Goal: Task Accomplishment & Management: Complete application form

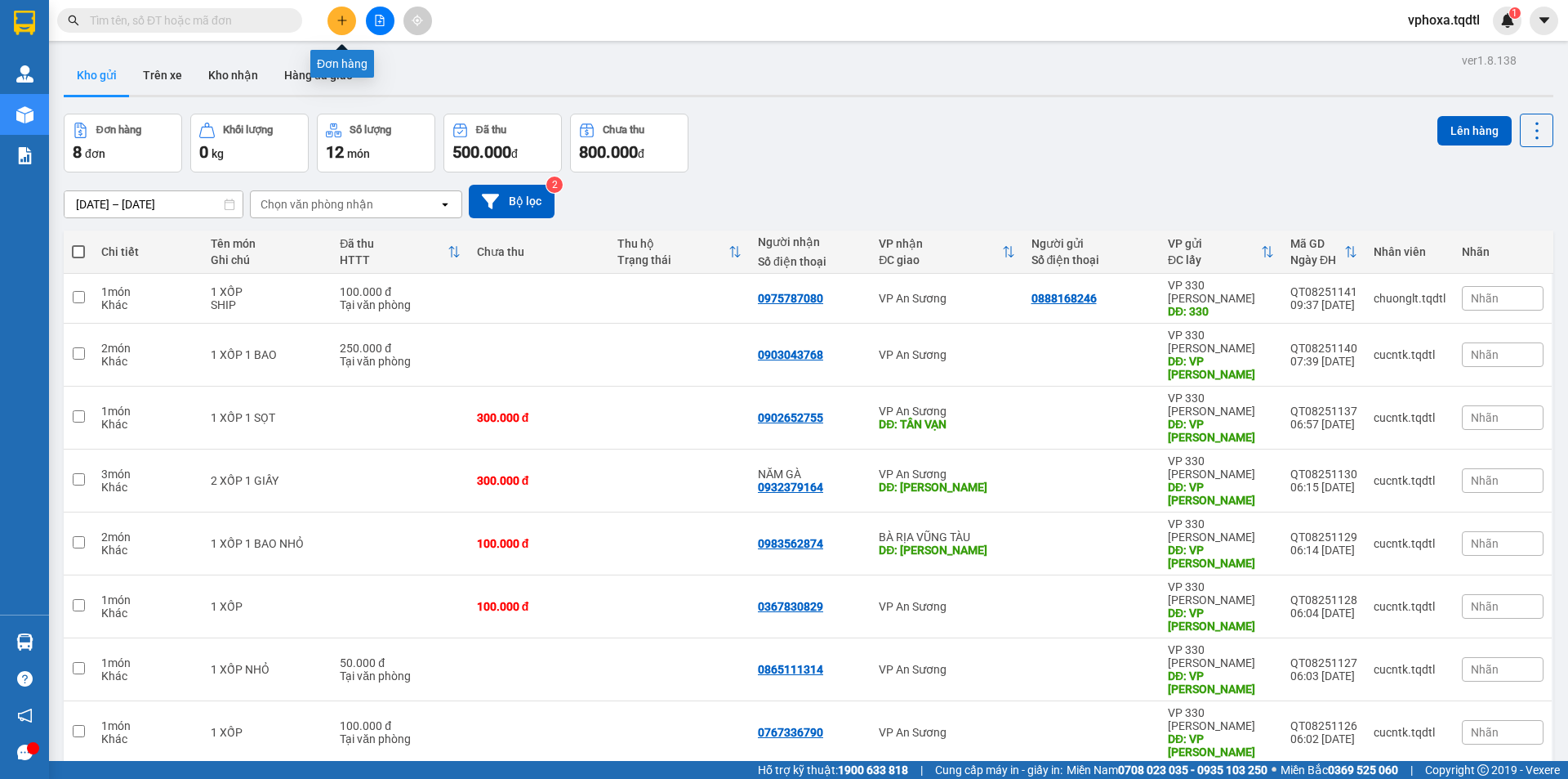
click at [348, 20] on button at bounding box center [341, 21] width 28 height 28
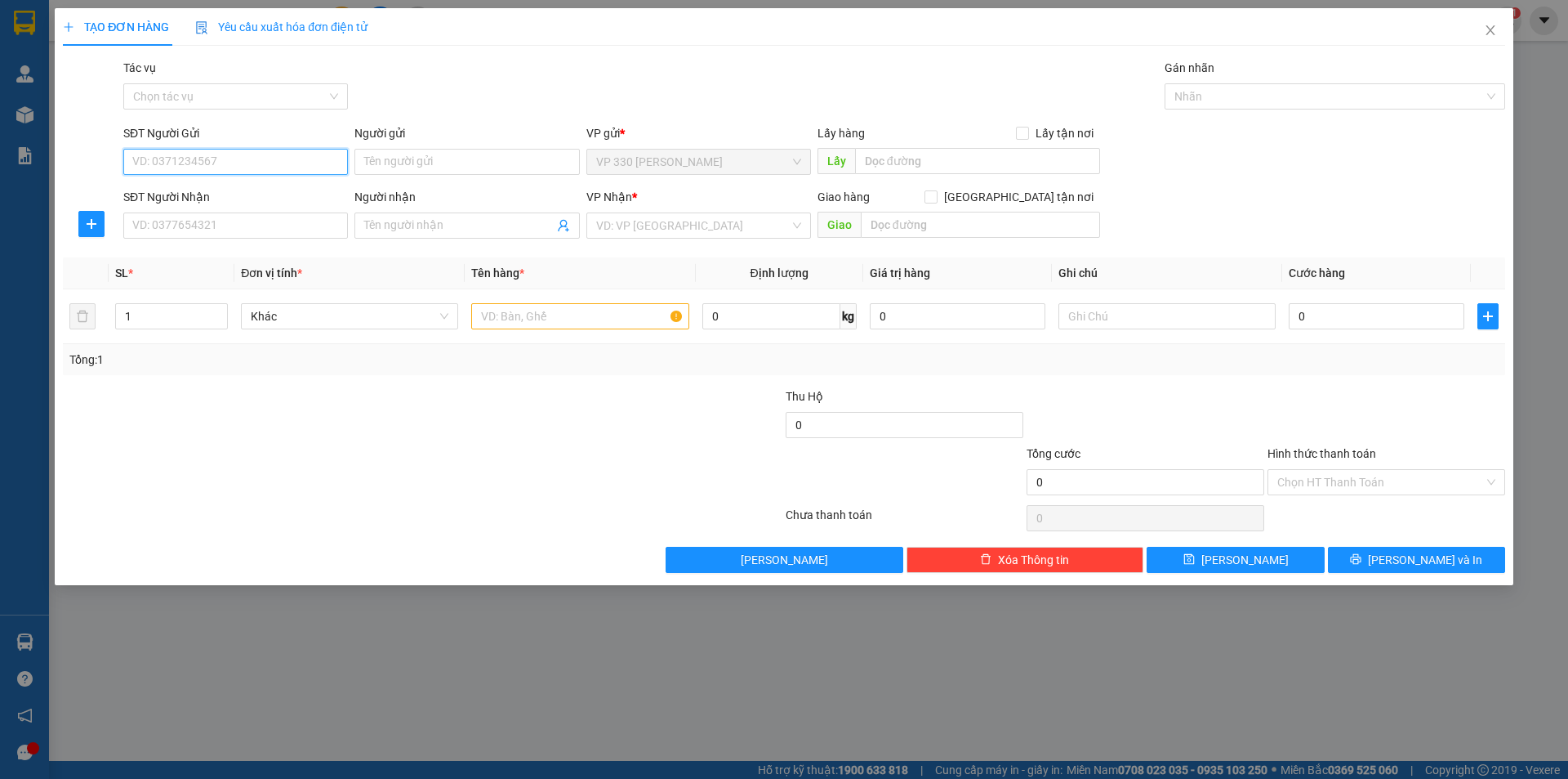
click at [216, 168] on input "SĐT Người Gửi" at bounding box center [236, 161] width 225 height 26
type input "0947645908"
click at [229, 197] on div "0947645908" at bounding box center [236, 195] width 205 height 18
type input "HÔ XA"
type input "0347230995"
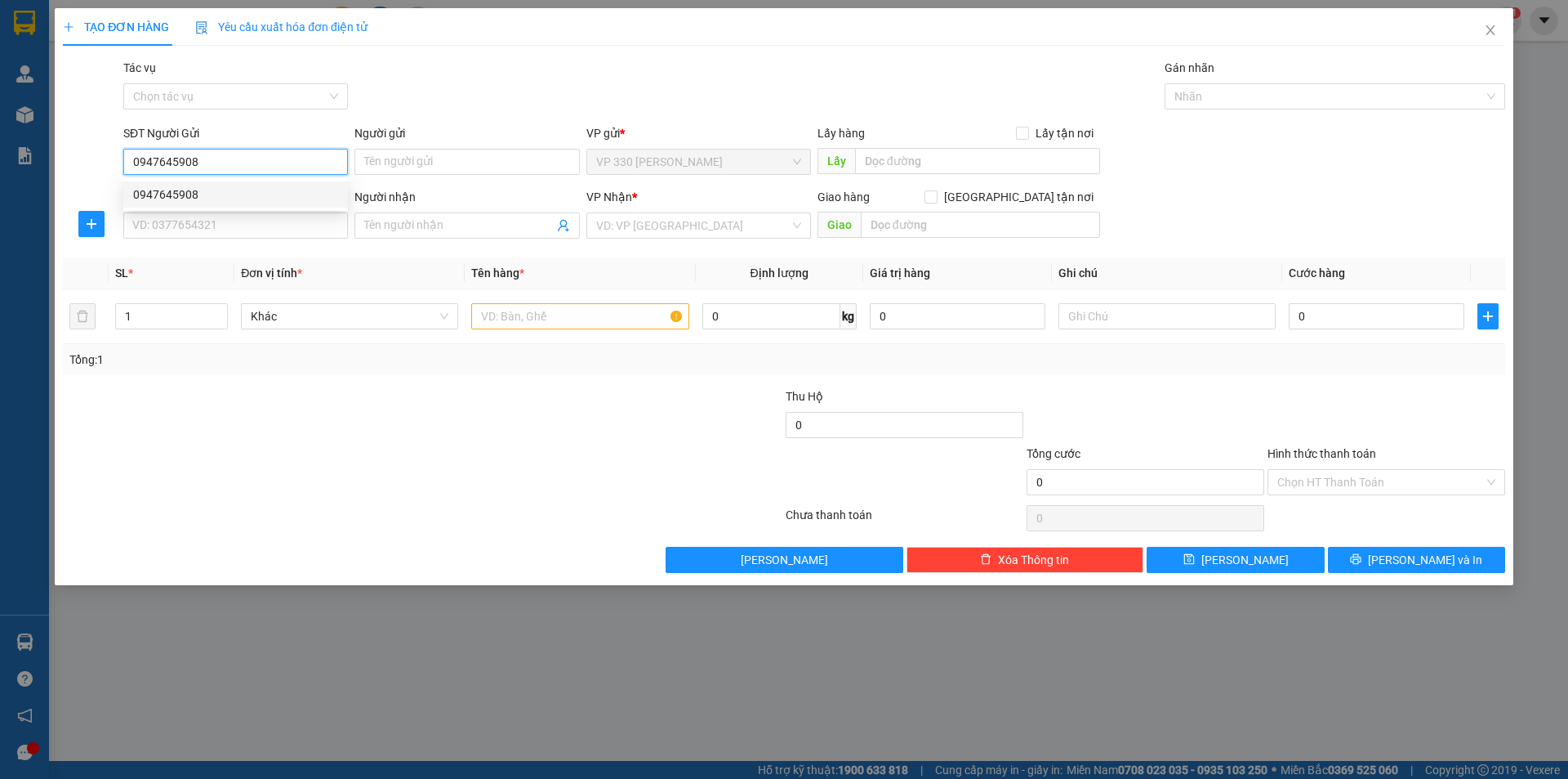
type input "N3 VŨNG TÀU"
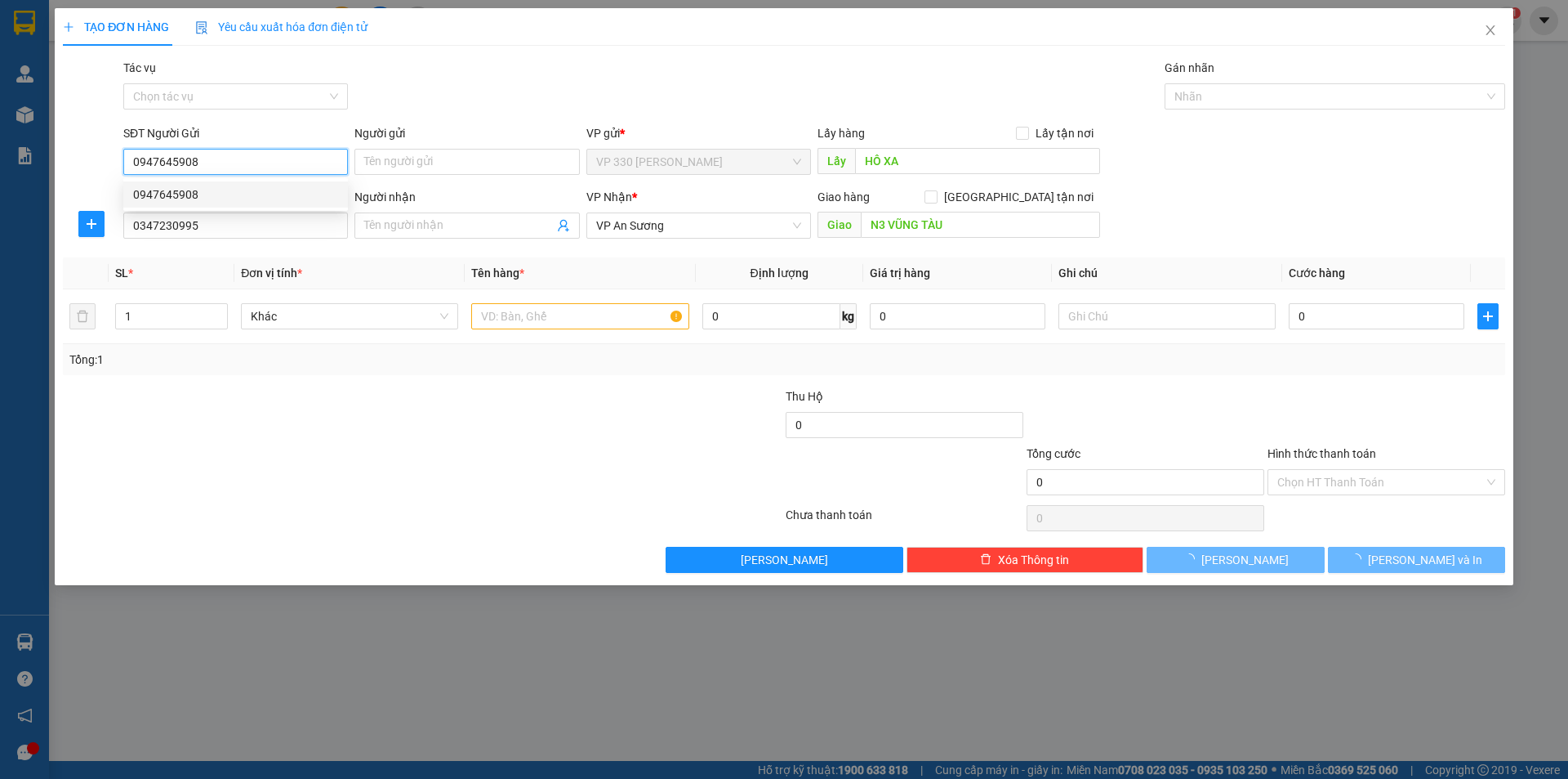
type input "600.000"
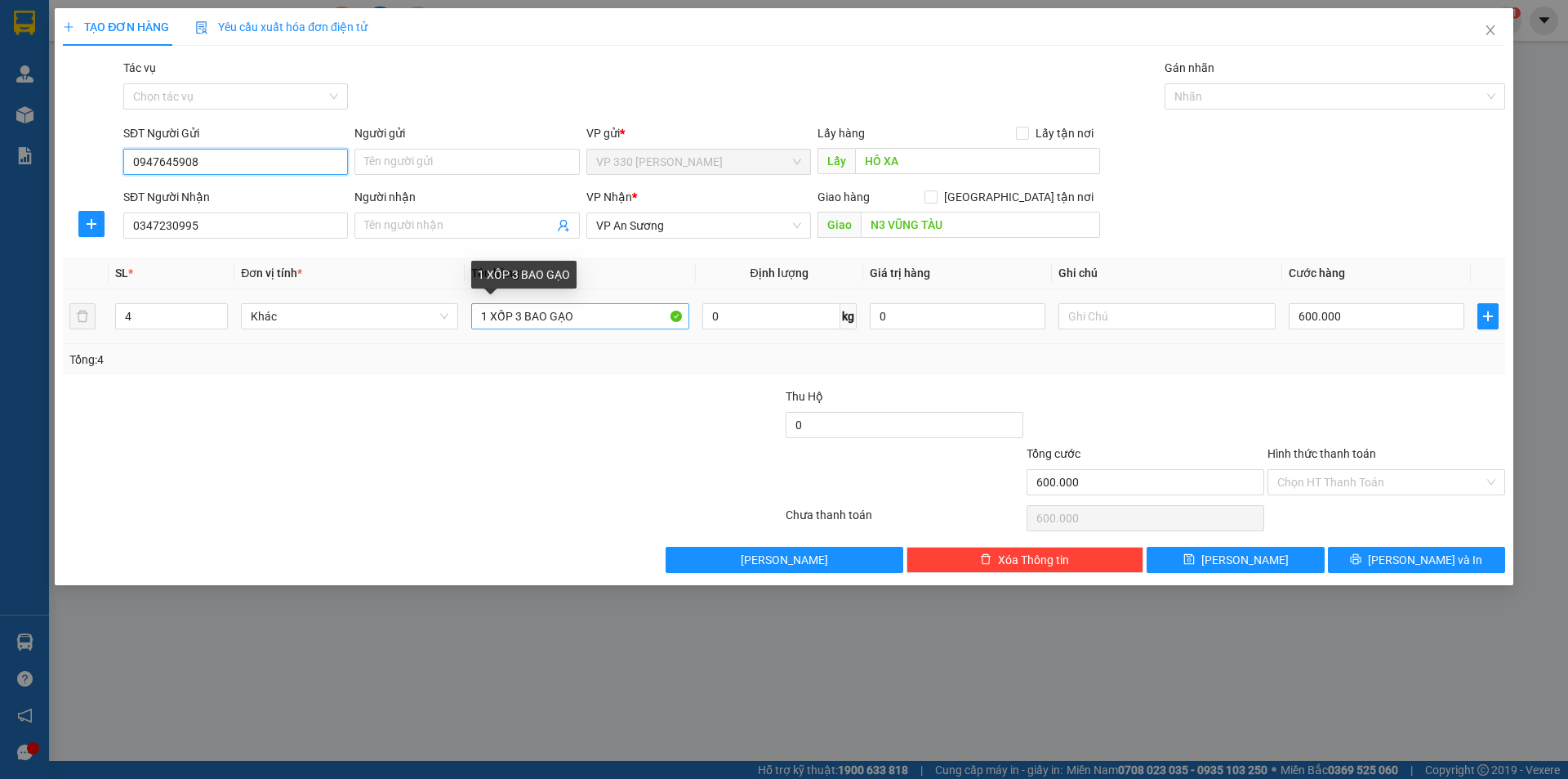
type input "0947645908"
drag, startPoint x: 531, startPoint y: 309, endPoint x: 463, endPoint y: 318, distance: 68.6
click at [463, 318] on tr "4 Khác 1 XỐP 3 BAO GẠO 0 kg 0 600.000" at bounding box center [784, 317] width 1442 height 55
type input "2 GẠO+ 1 XỐP+ GIẤY"
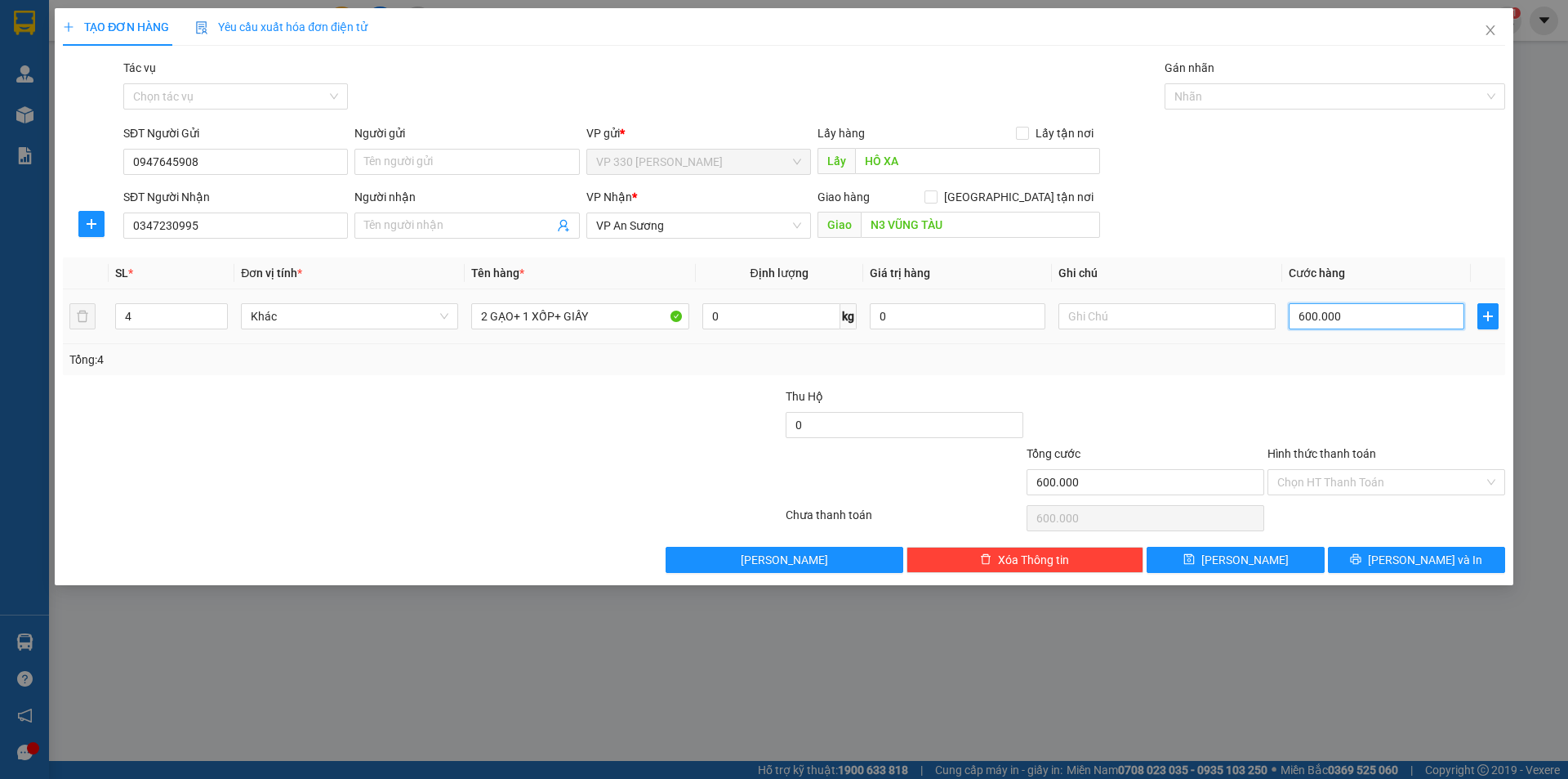
click at [1339, 320] on input "600.000" at bounding box center [1375, 316] width 175 height 26
type input "0"
type input "2"
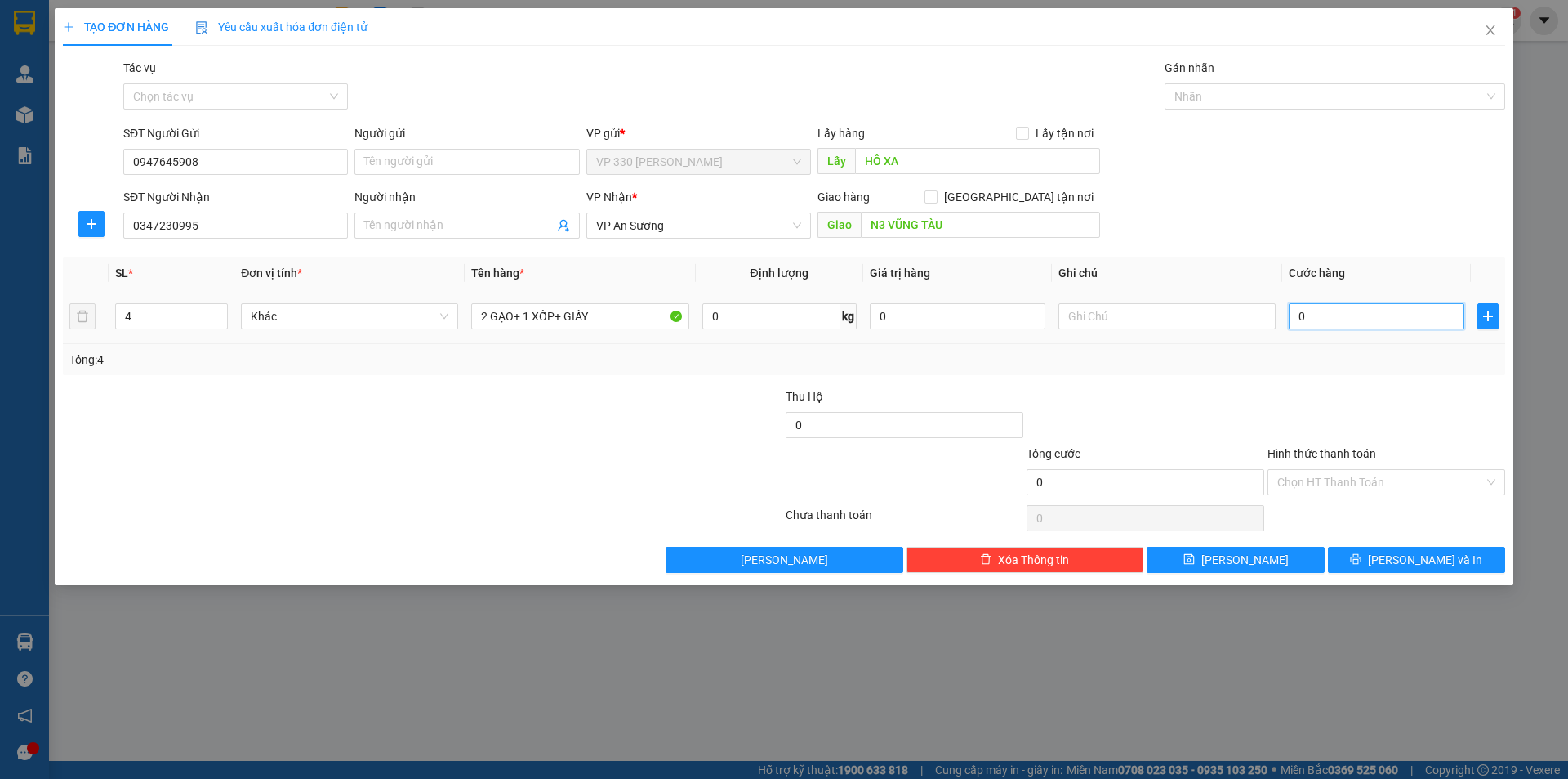
type input "2"
type input "025"
type input "25"
type input "255"
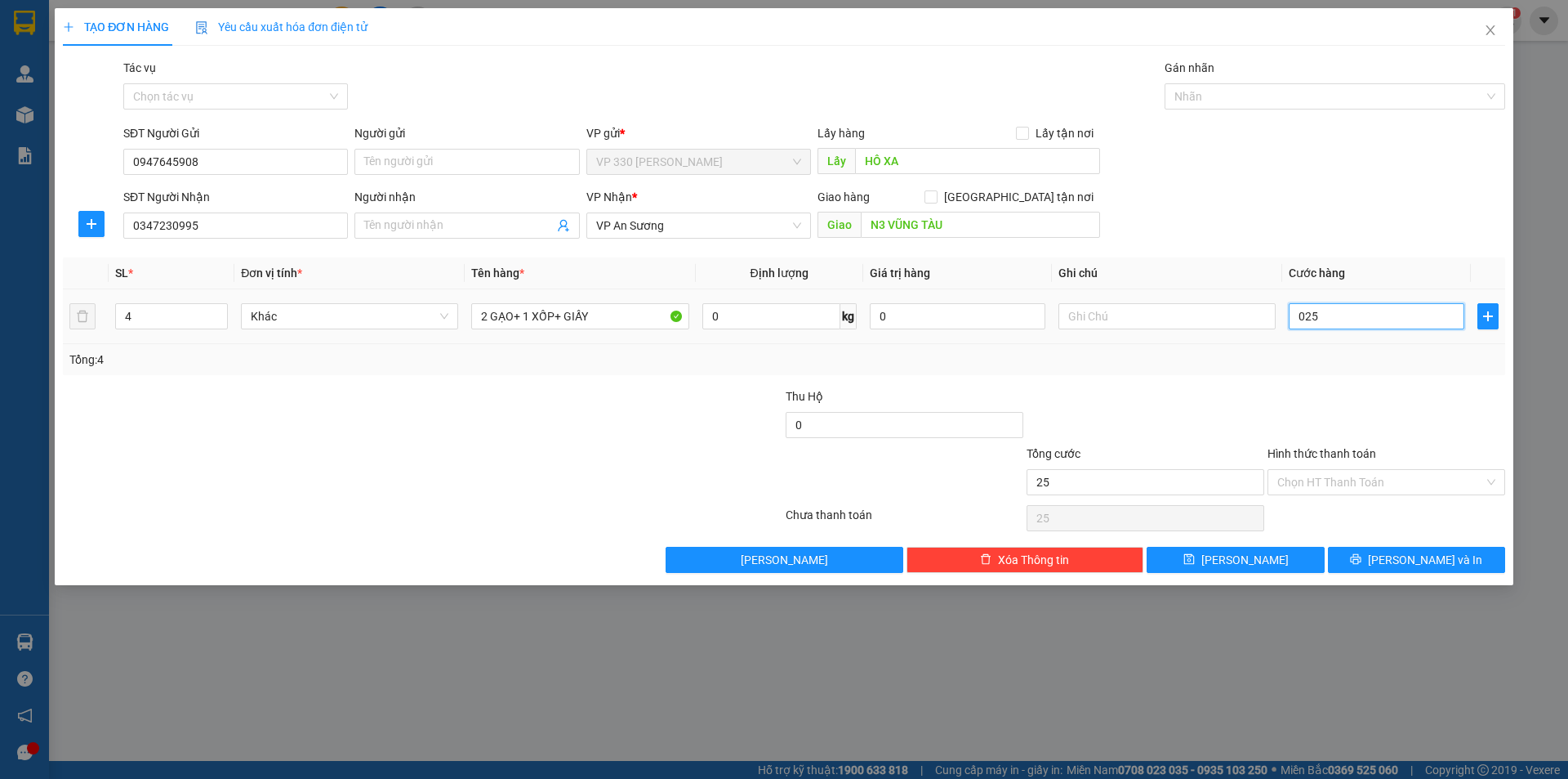
type input "255"
type input "0.255"
type input "2.550"
type input "0.255"
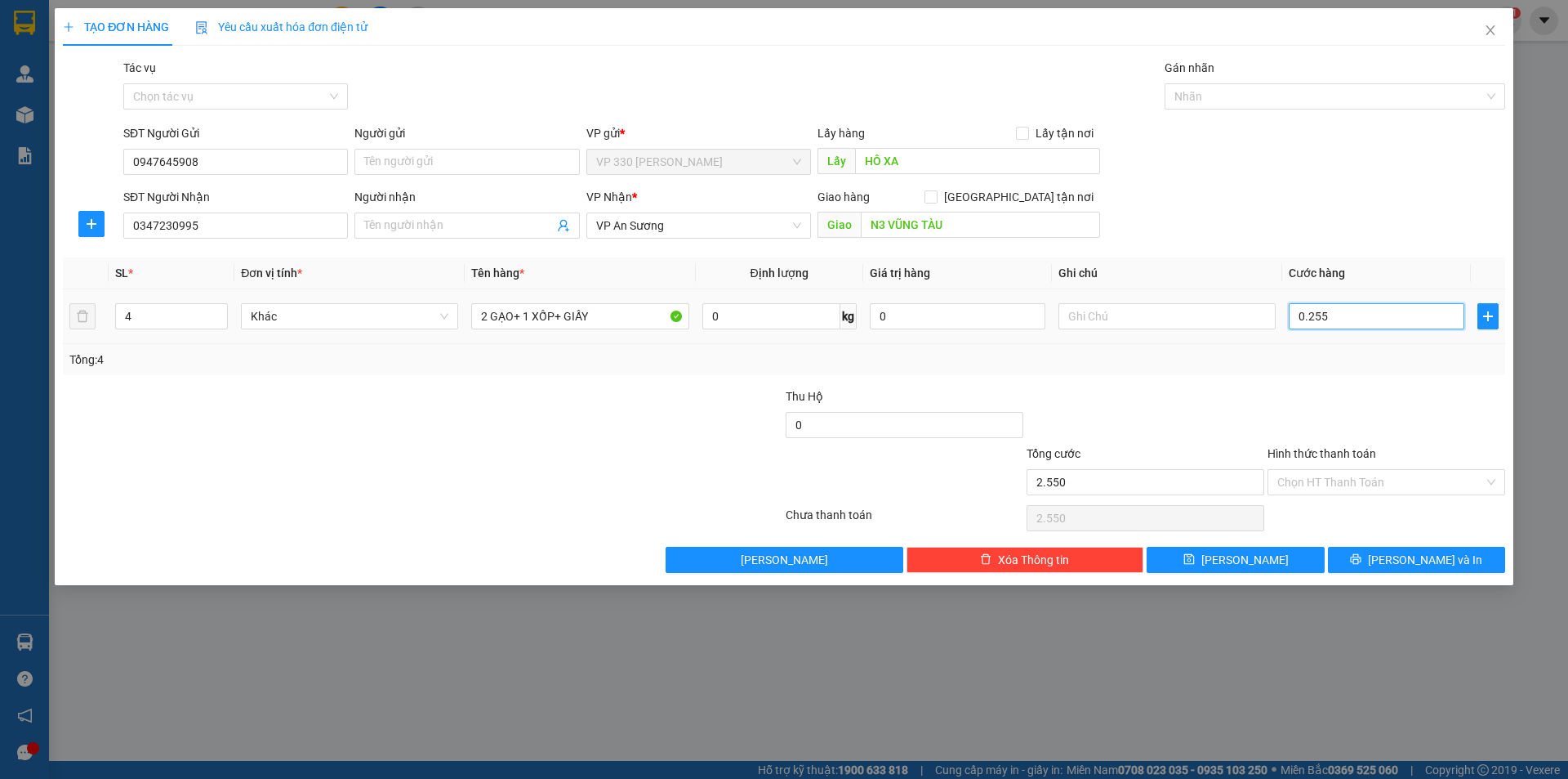
type input "255"
type input "25"
type input "025"
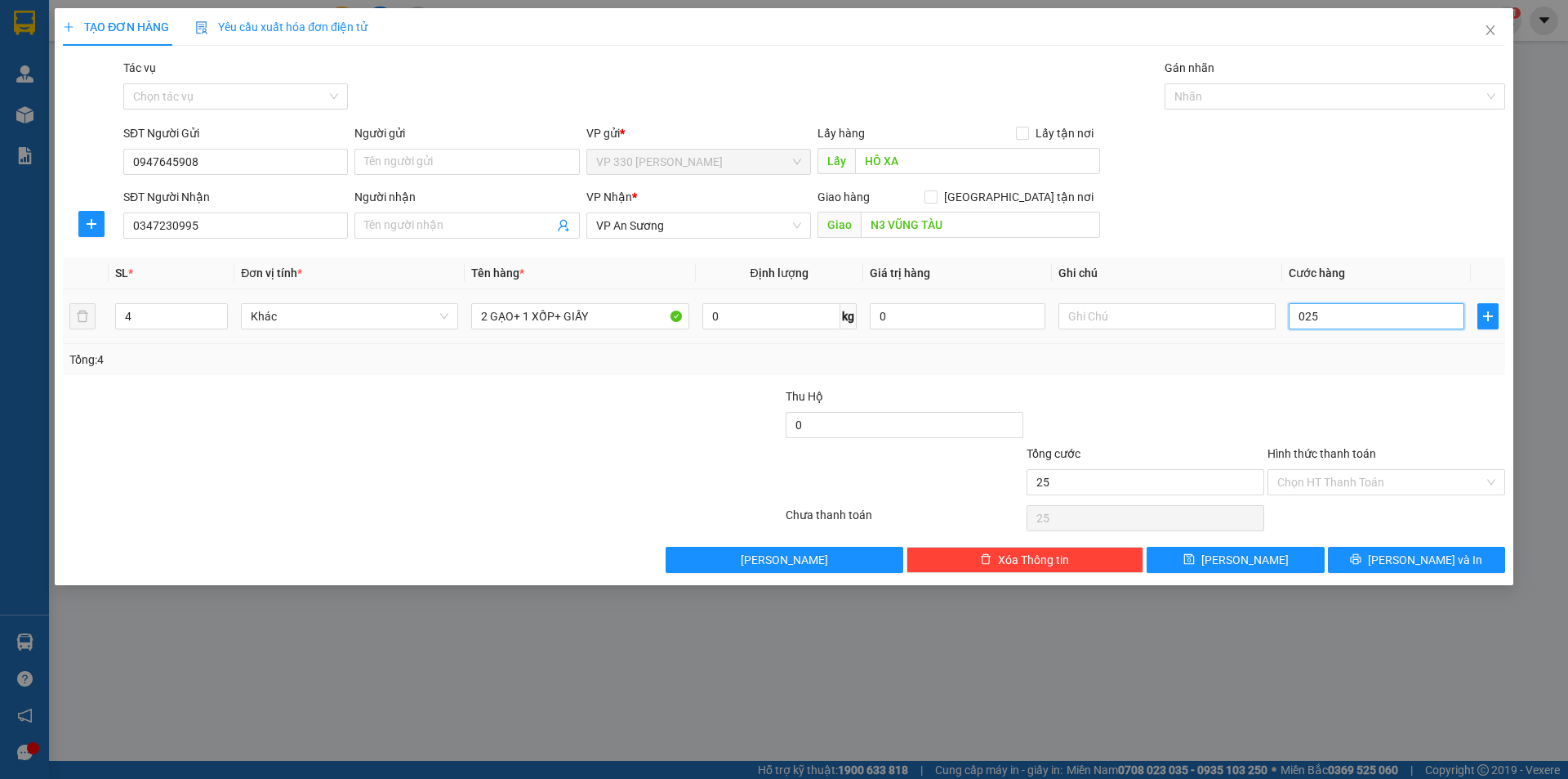
type input "2"
type input "02"
type input "0"
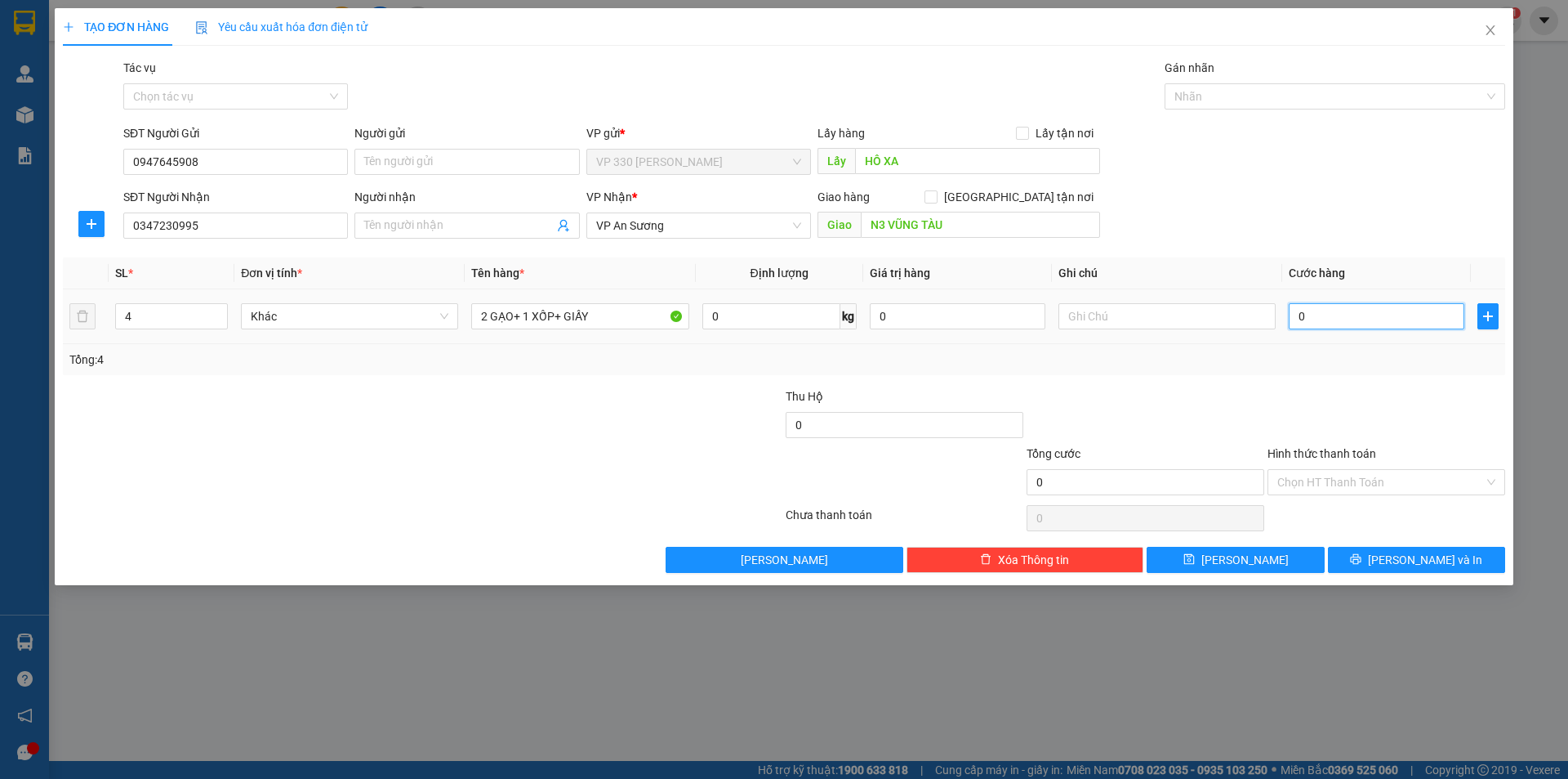
type input "0"
type input "5"
type input "05"
type input "55"
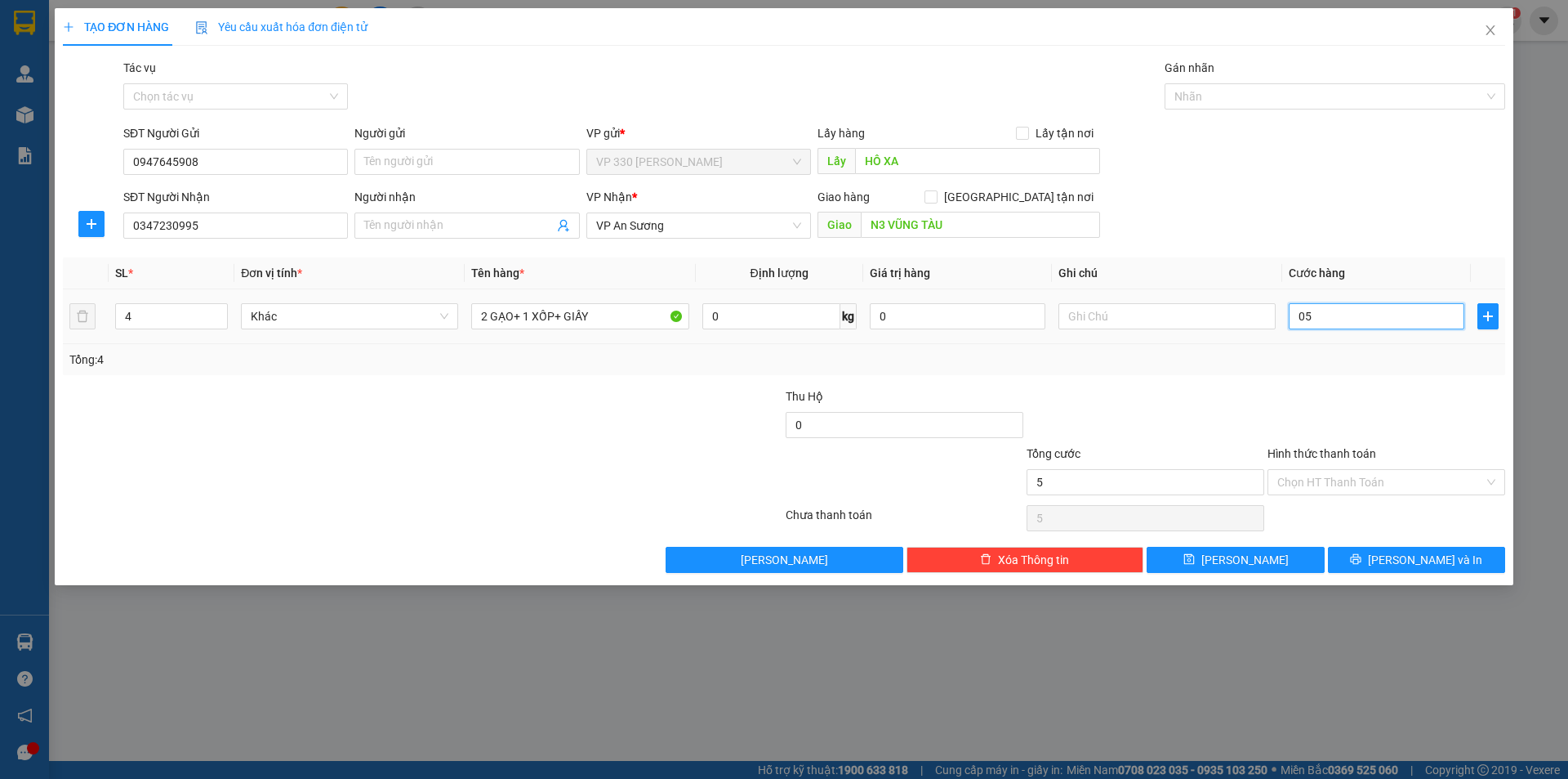
type input "55"
type input "055"
type input "550"
type input "05.500"
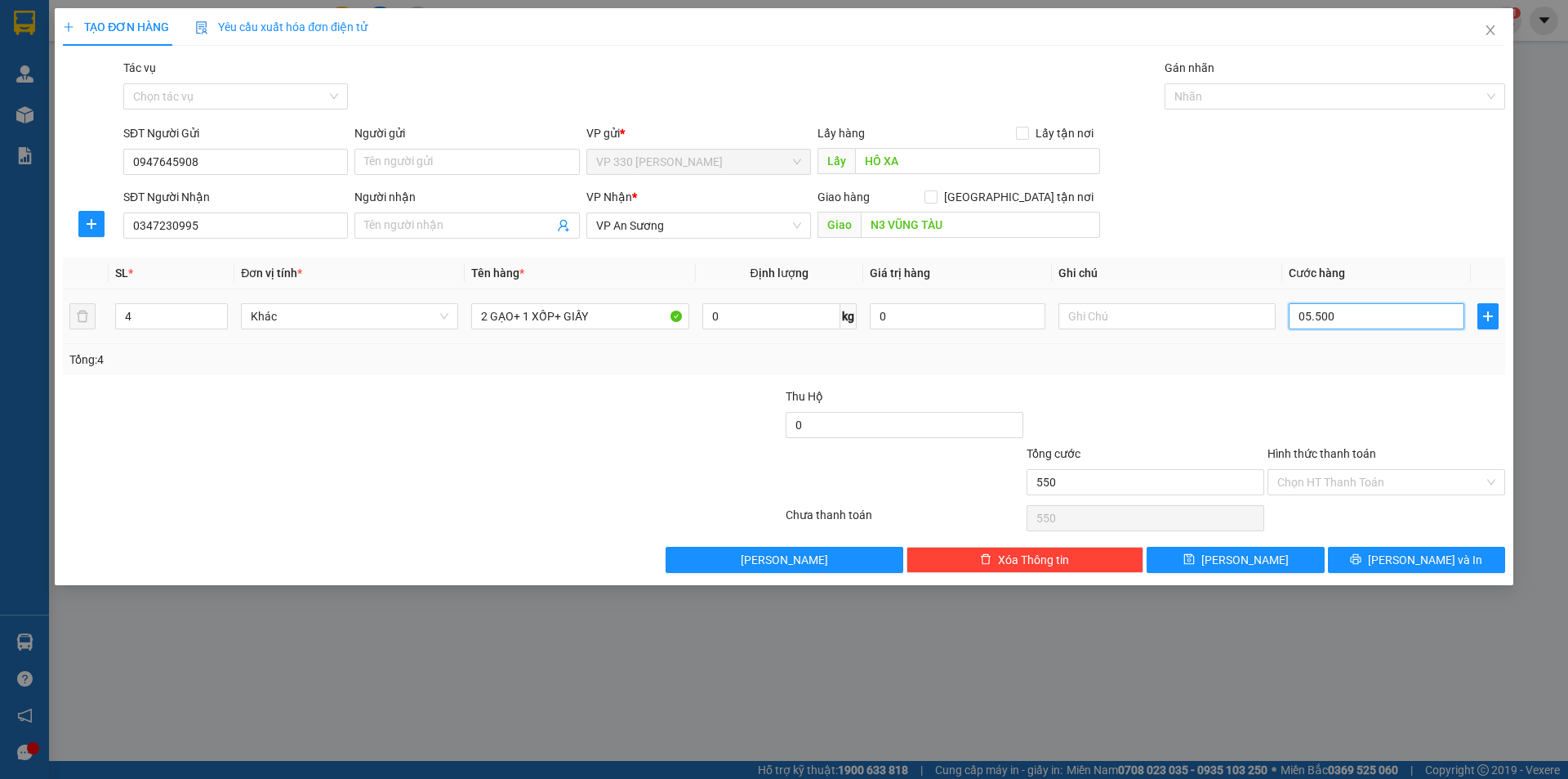
type input "5.500"
type input "55.000"
type input "055.000"
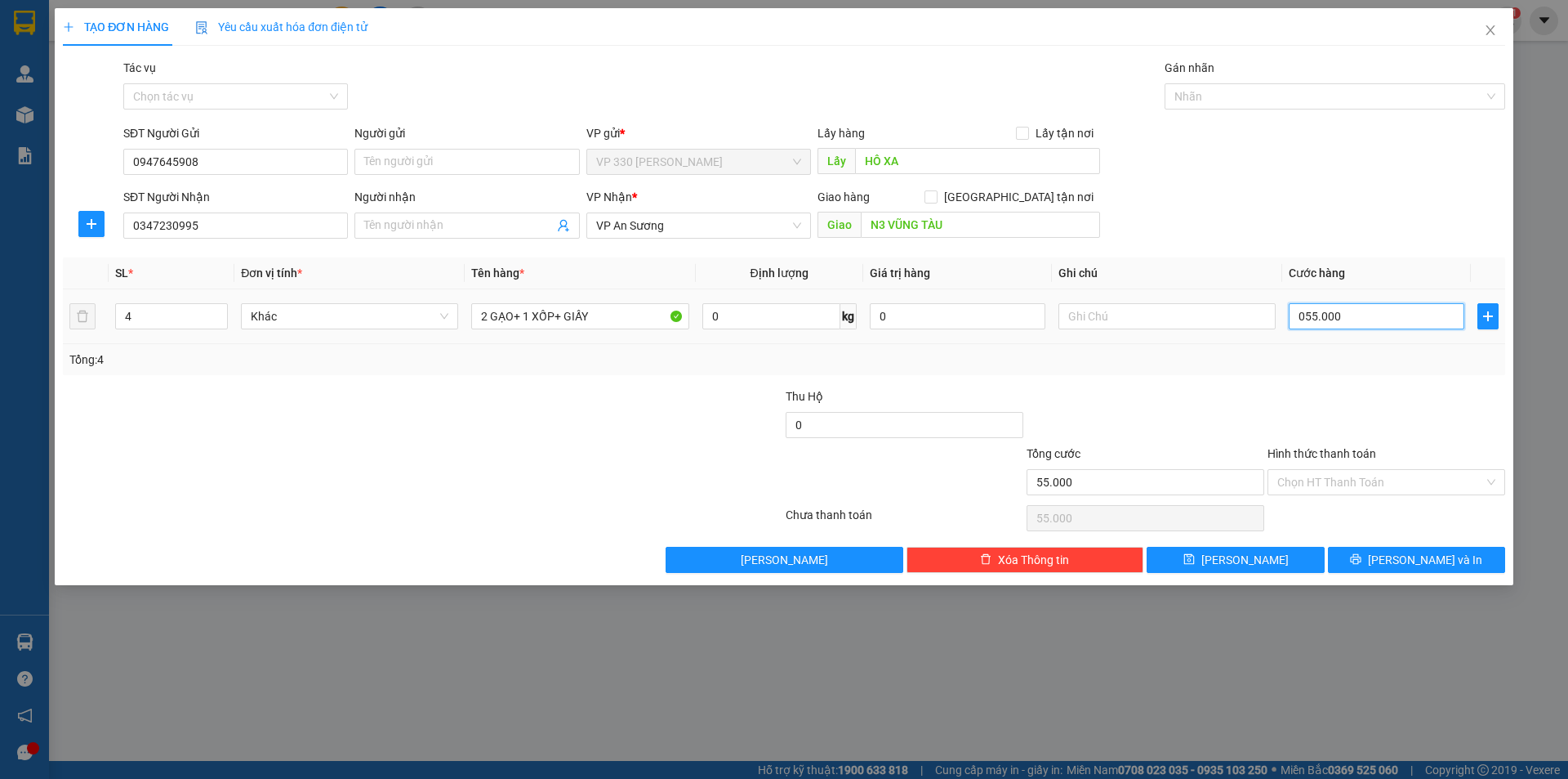
type input "550.000"
click at [1242, 561] on span "[PERSON_NAME]" at bounding box center [1244, 560] width 87 height 18
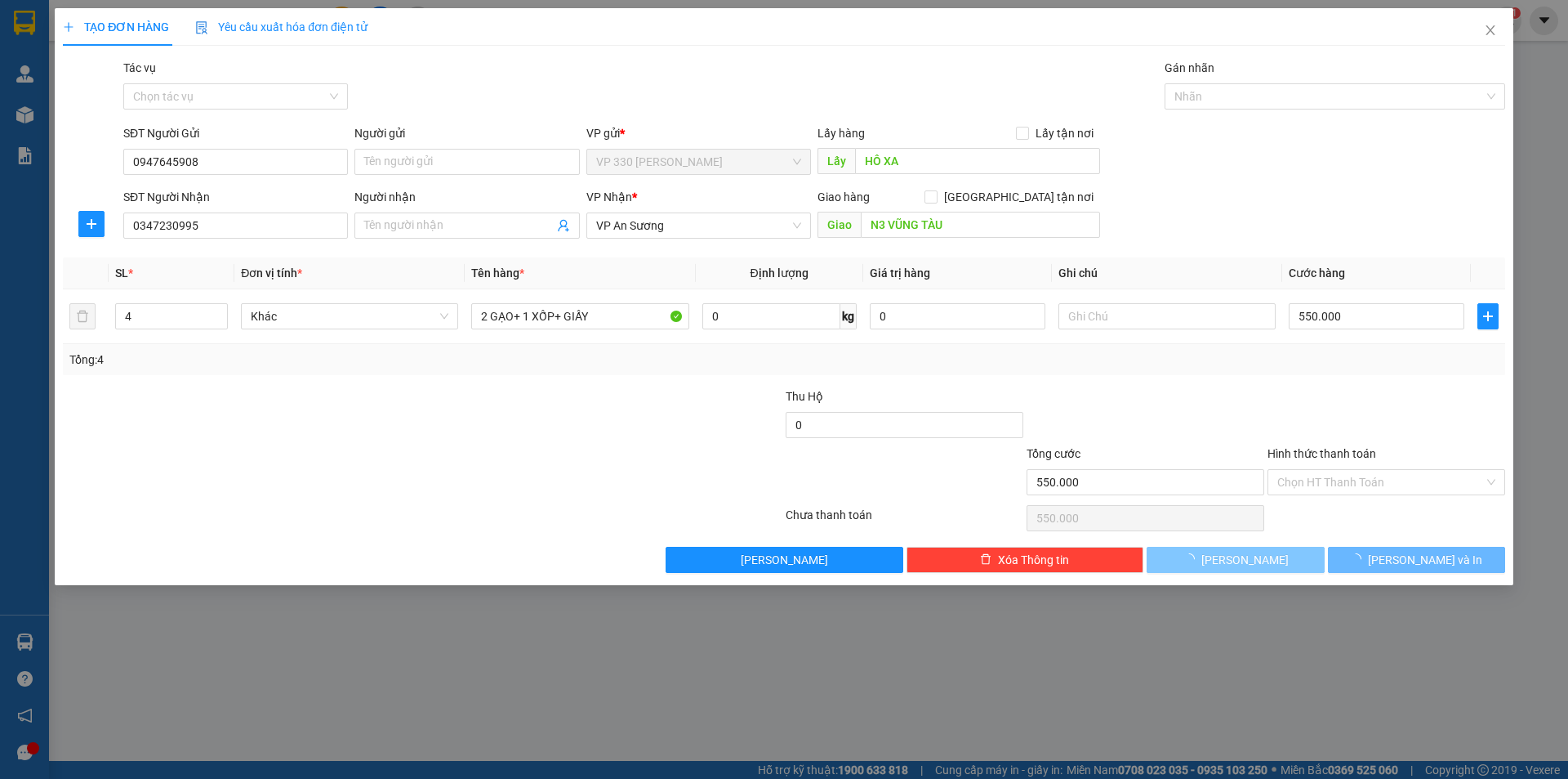
type input "0"
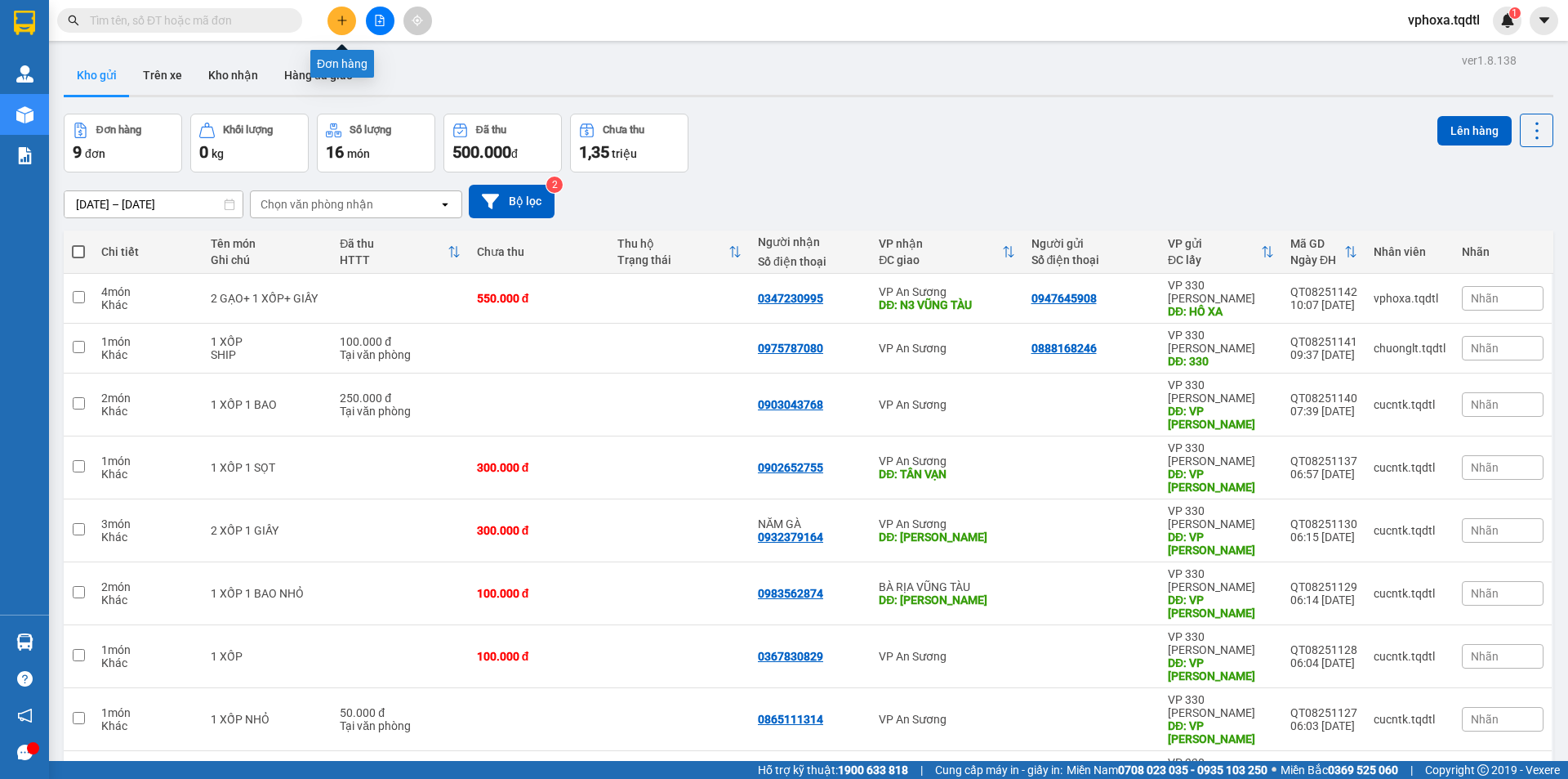
click at [338, 14] on button at bounding box center [341, 21] width 28 height 28
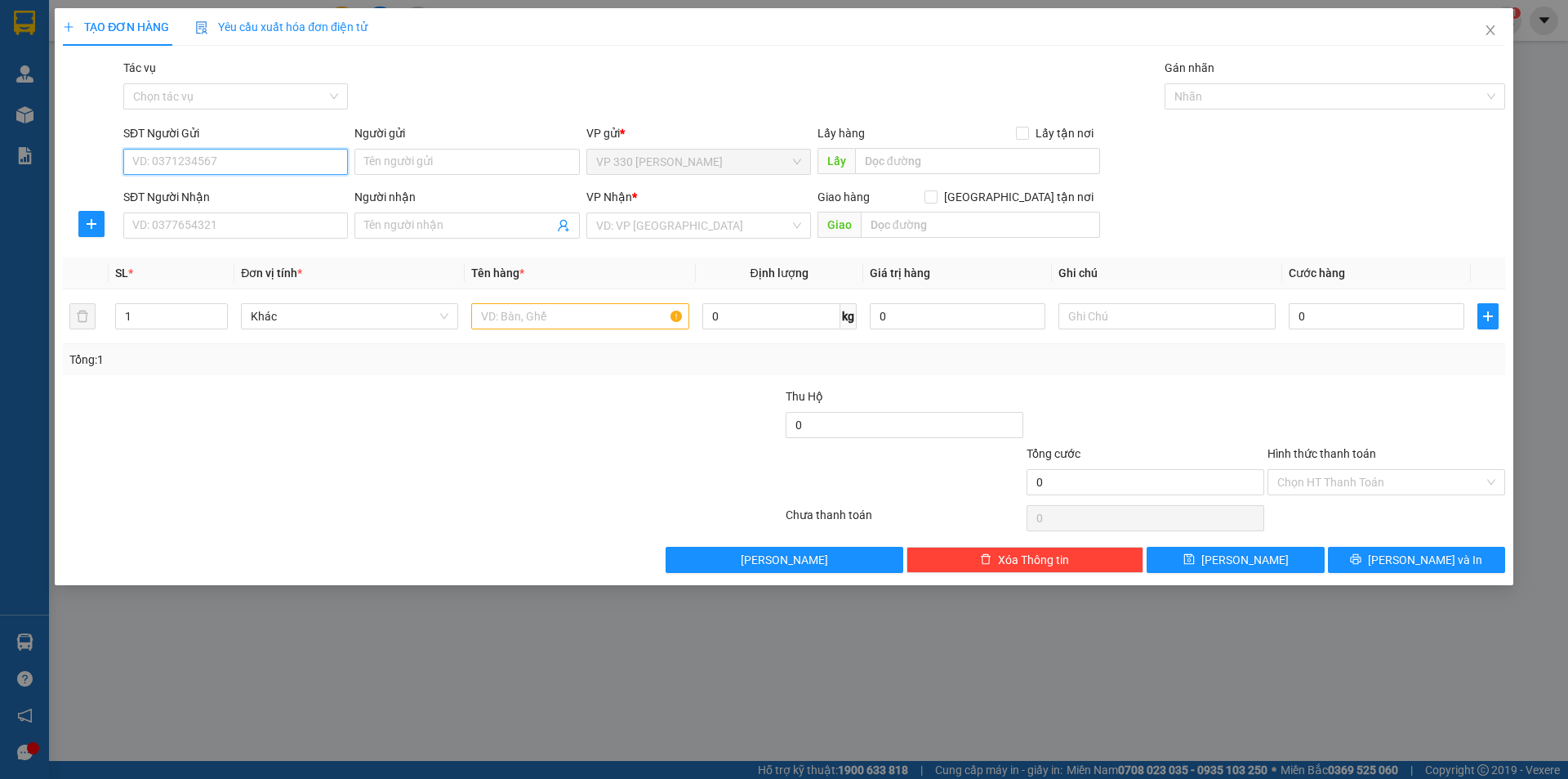
click at [170, 157] on input "SĐT Người Gửi" at bounding box center [236, 161] width 225 height 26
type input "0943987246"
click at [220, 195] on div "0943987246" at bounding box center [236, 195] width 205 height 18
type input "HỒ XÁ"
type input "0975525729"
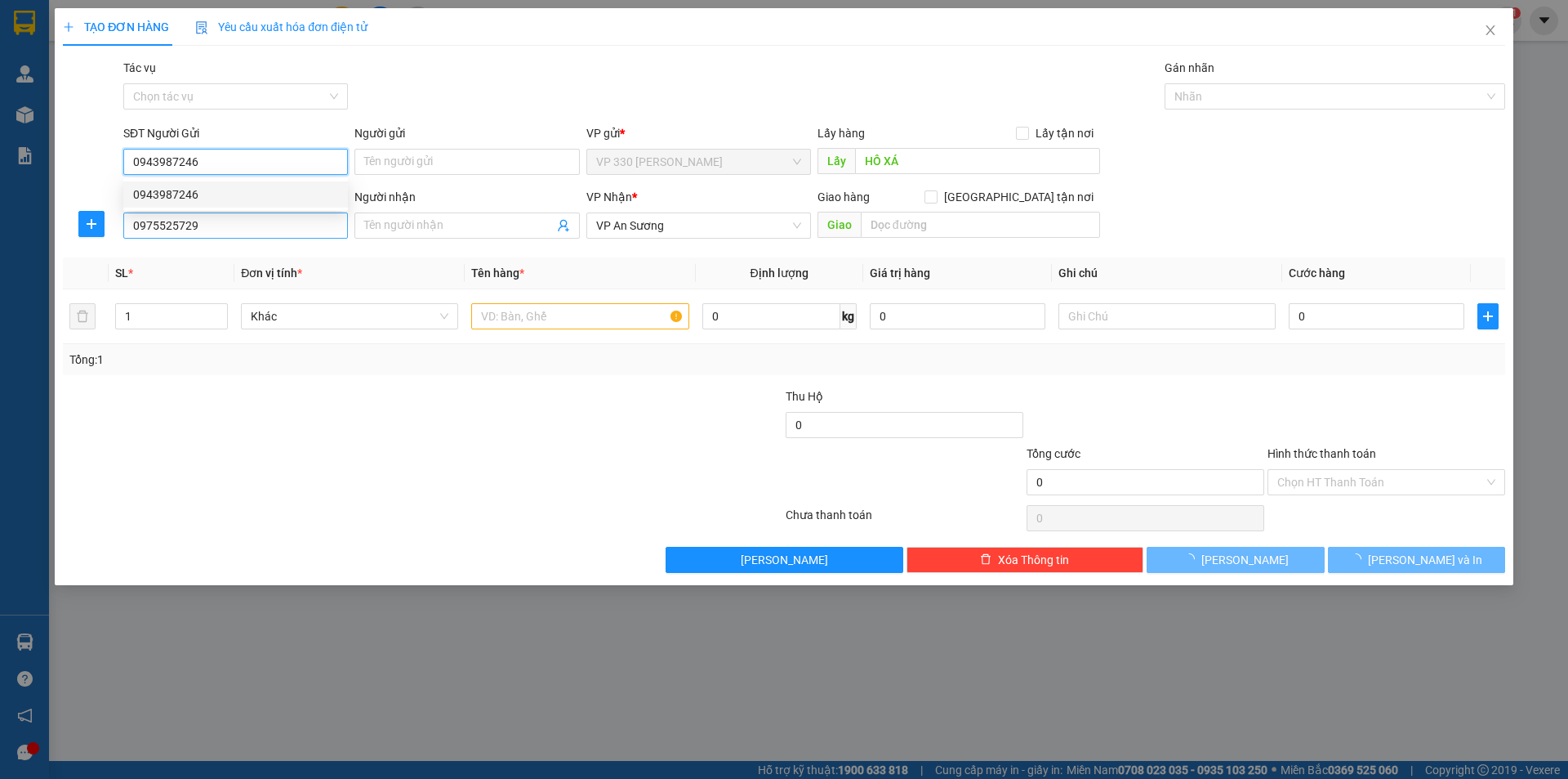
type input "250.000"
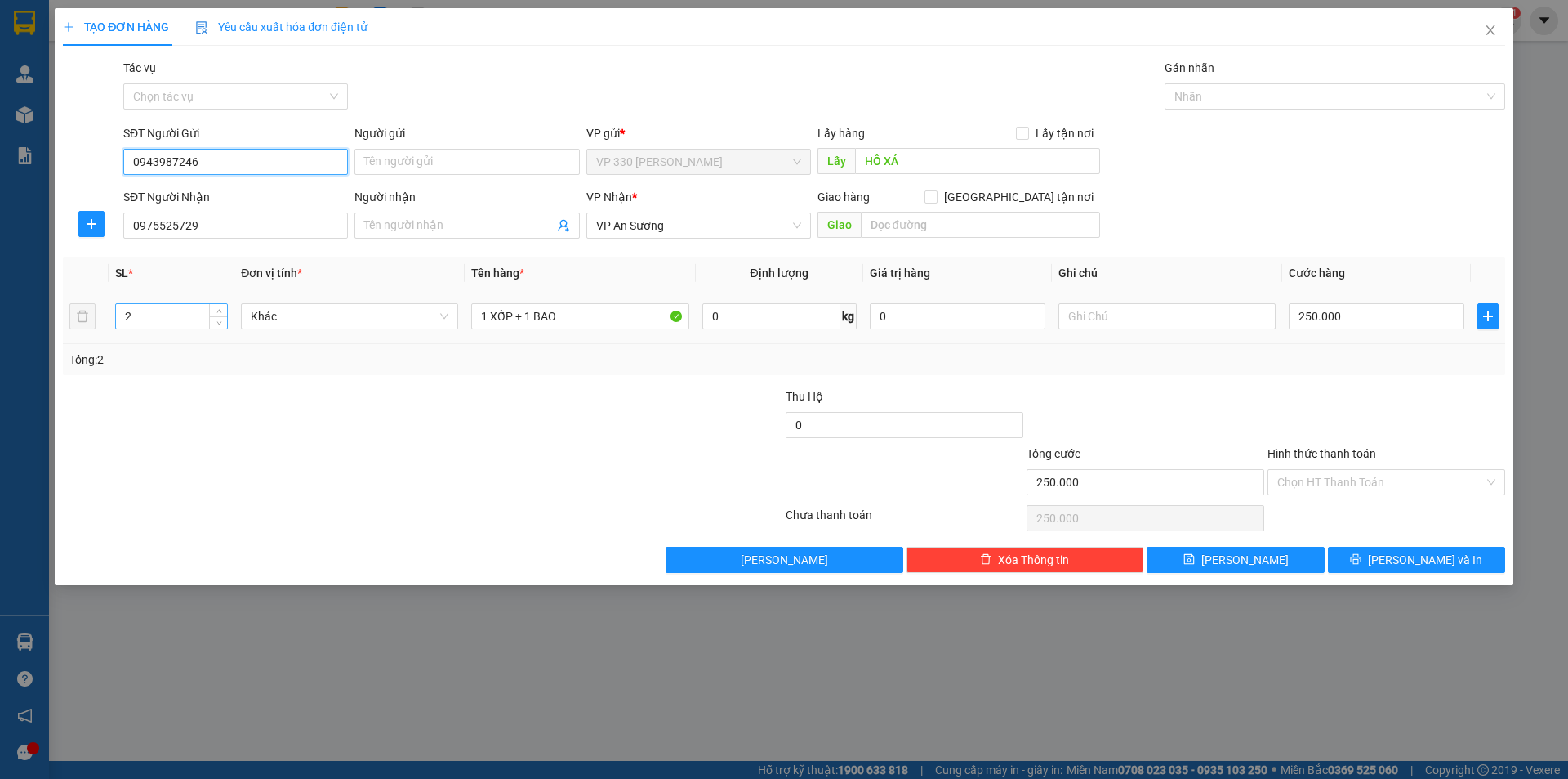
type input "0943987246"
click at [154, 317] on input "2" at bounding box center [172, 316] width 112 height 24
type input "3"
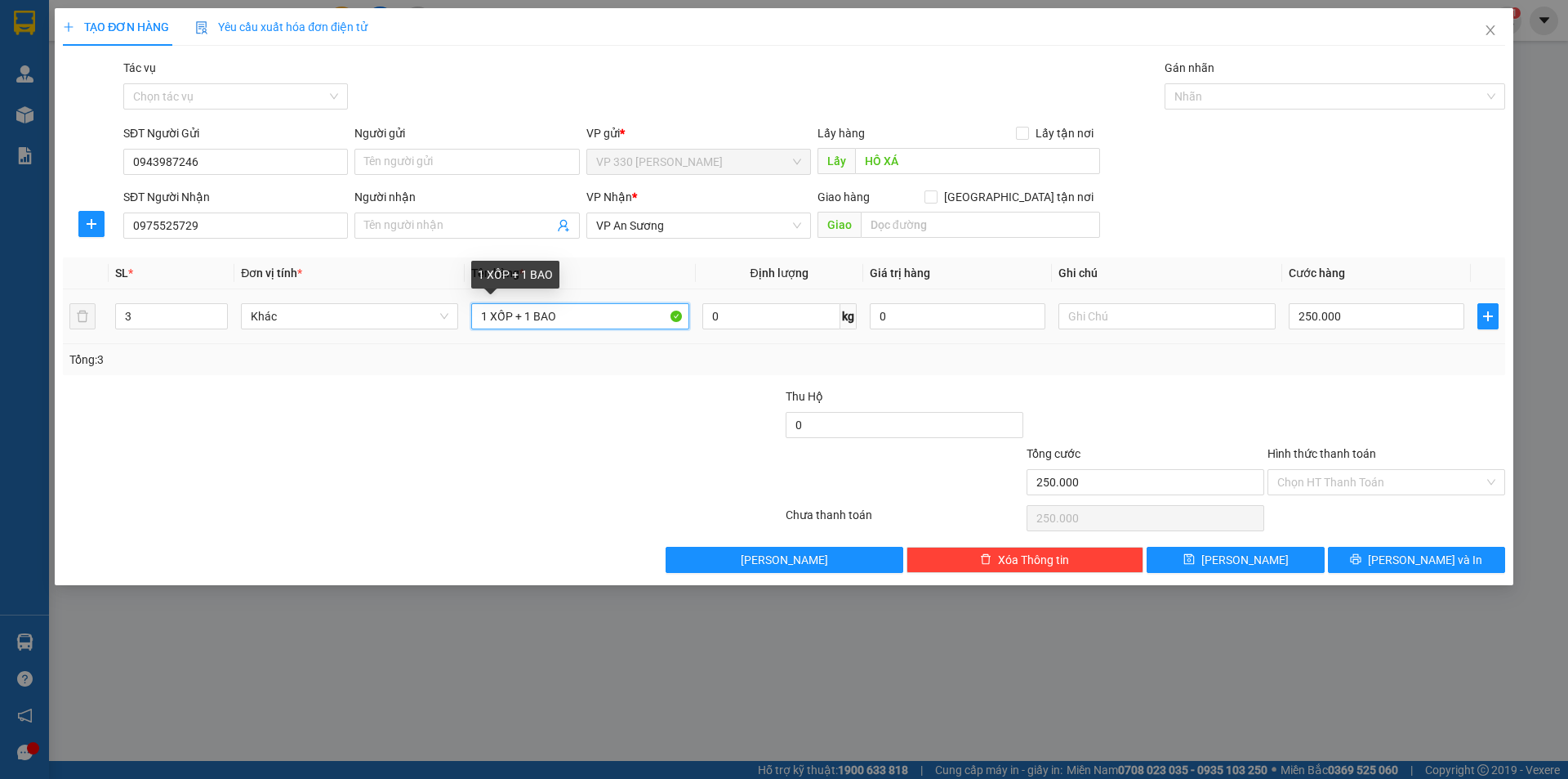
click at [563, 320] on input "1 XỐP + 1 BAO" at bounding box center [580, 316] width 217 height 26
type input "1"
type input "3 BAO( 2 GẠO + 1 BAO RƯỢU)"
click at [1354, 316] on input "250.000" at bounding box center [1375, 316] width 175 height 26
type input "0"
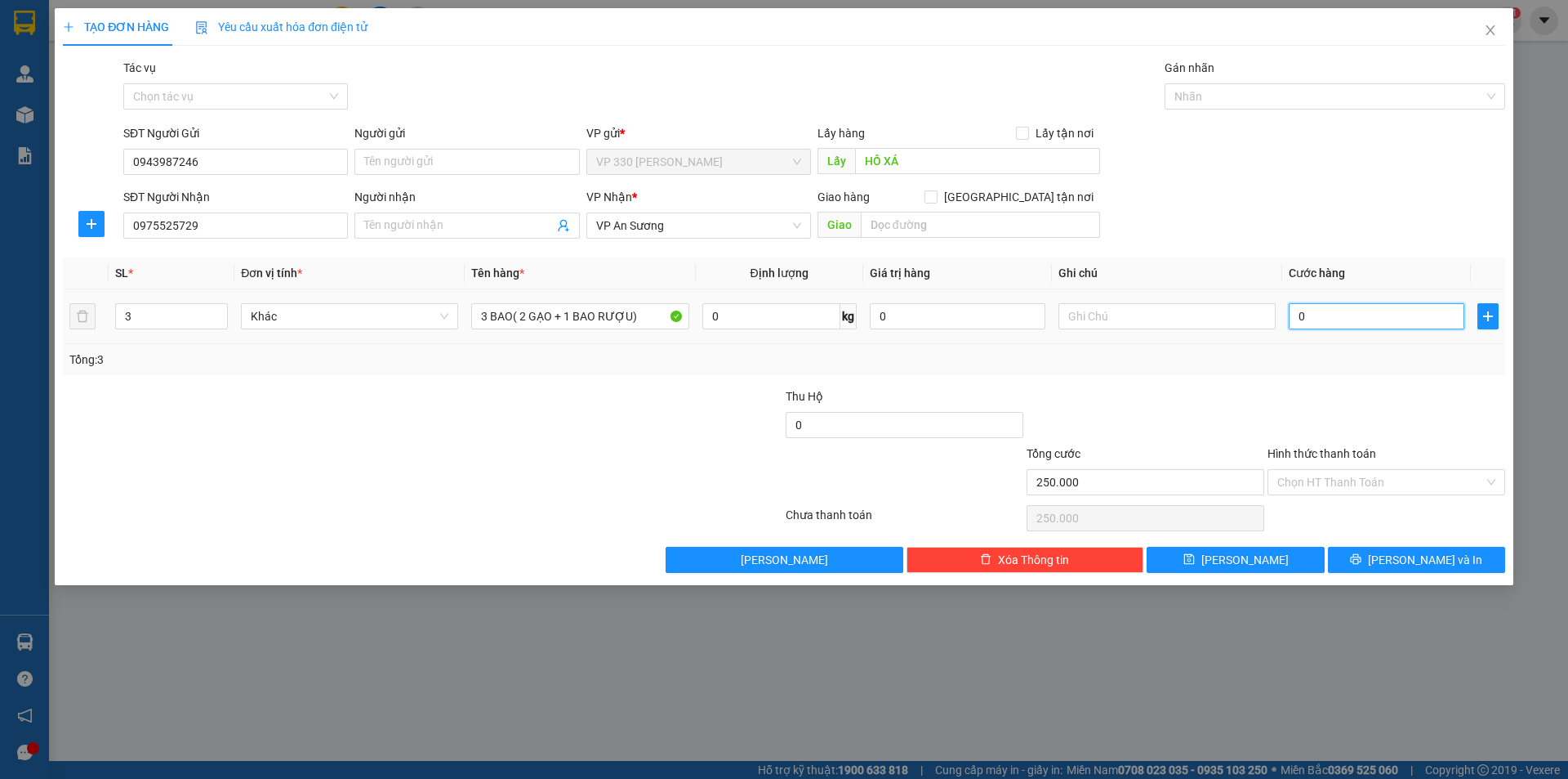
type input "0"
type input "3"
type input "03"
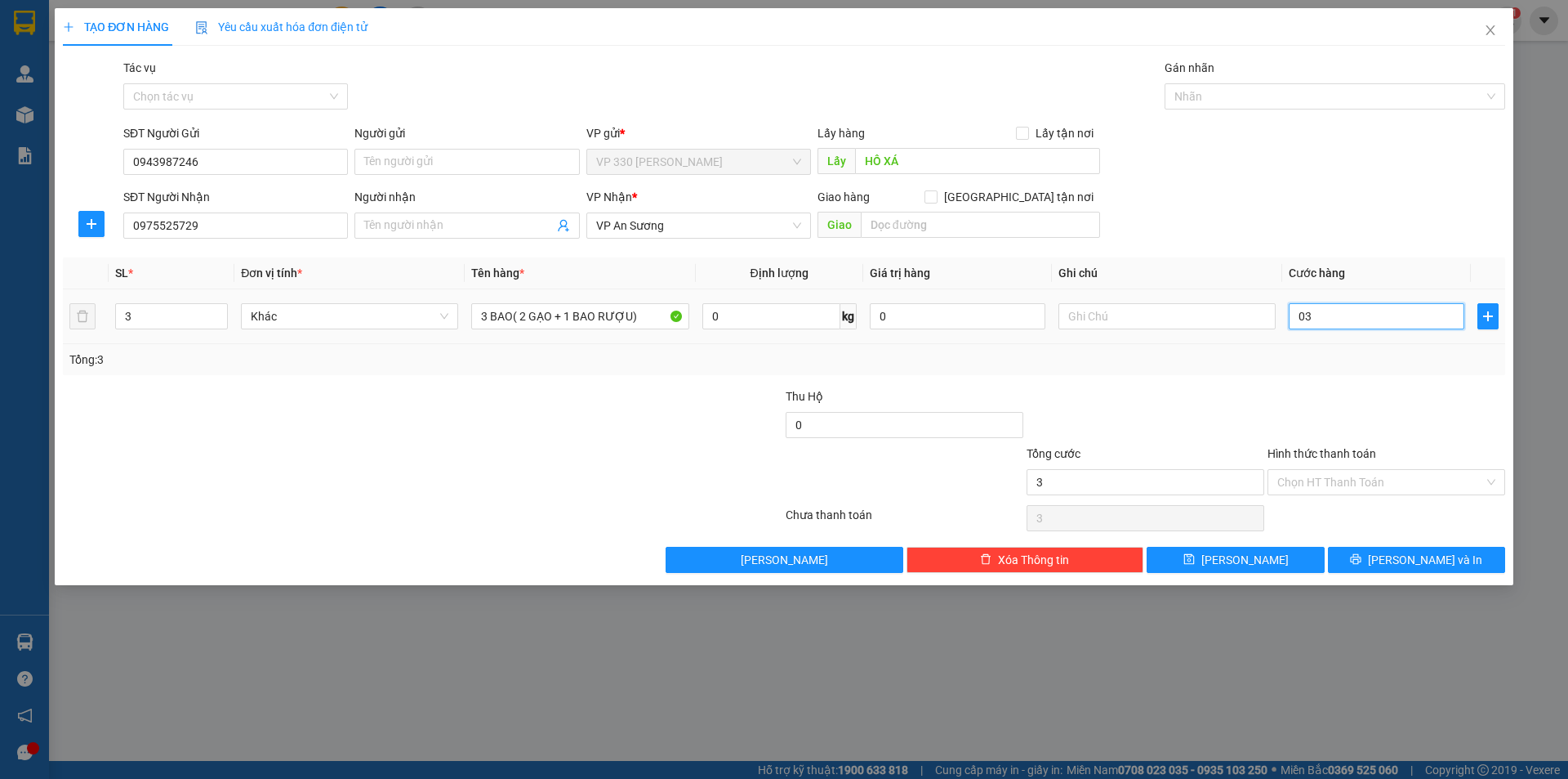
type input "30"
type input "030"
type input "300"
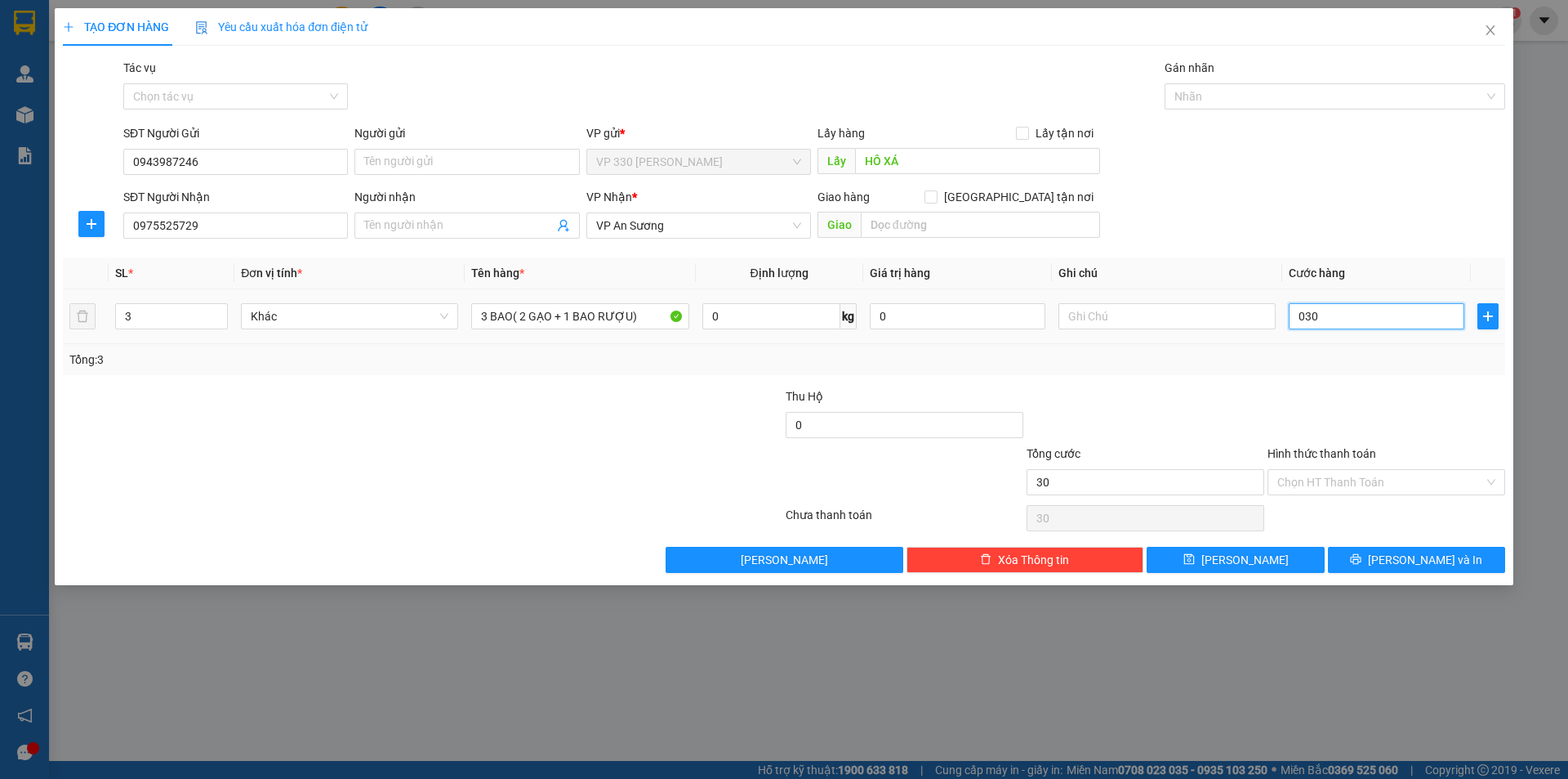
type input "0.300"
type input "3.000"
type input "030.000"
type input "30.000"
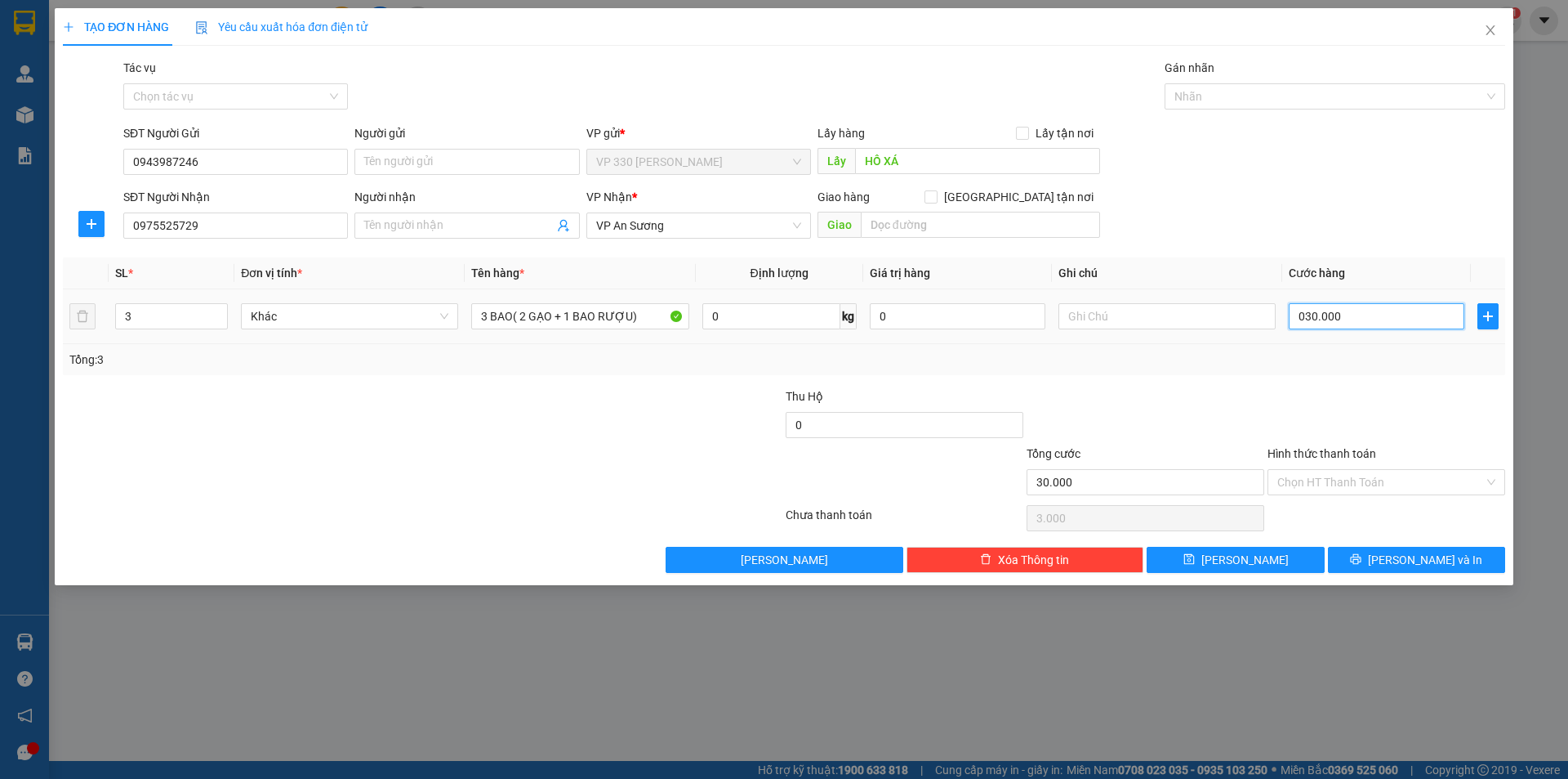
type input "30.000"
type input "300.000"
click at [1194, 557] on icon "save" at bounding box center [1189, 559] width 12 height 12
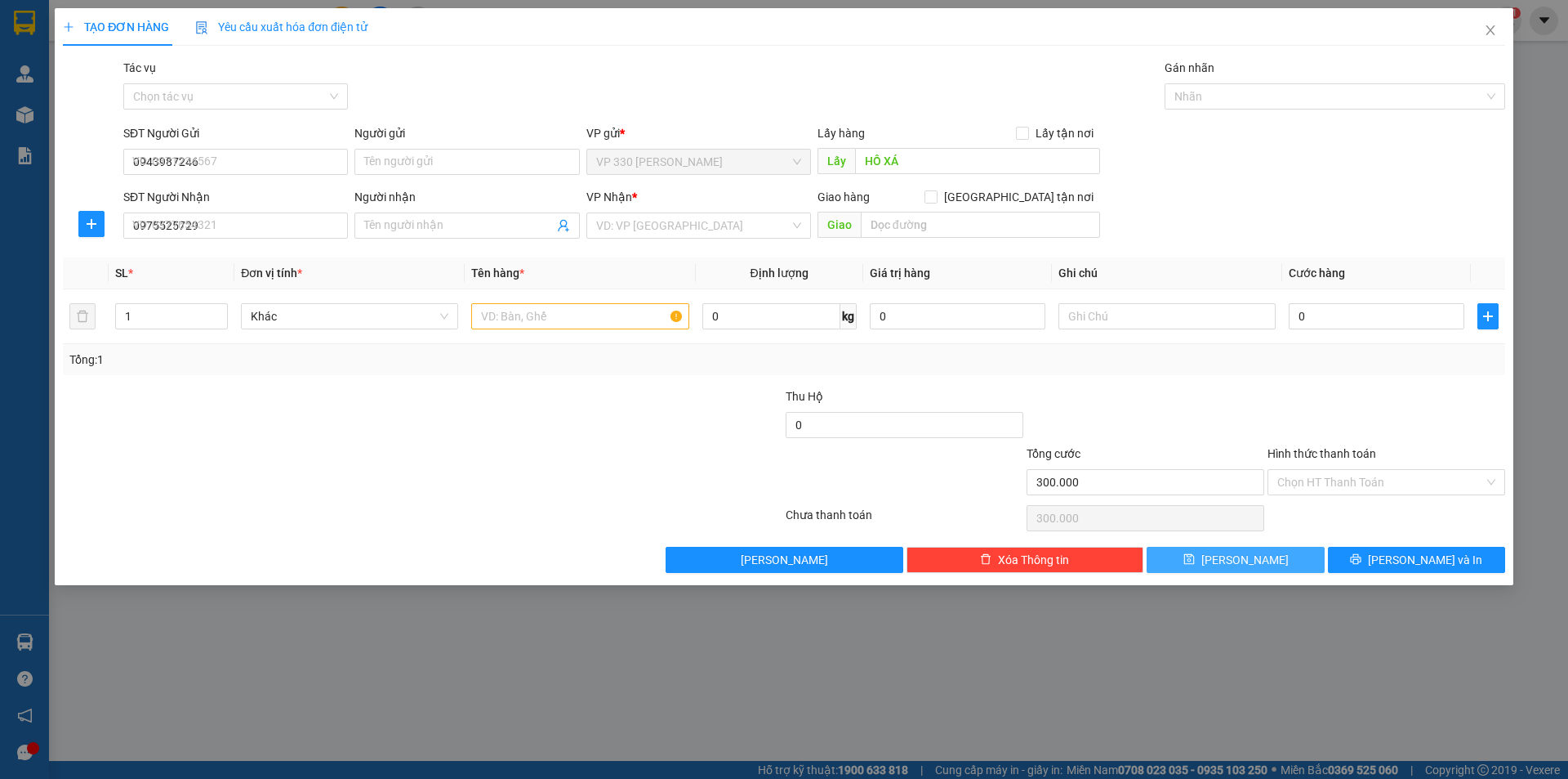
type input "0"
